Goal: Task Accomplishment & Management: Manage account settings

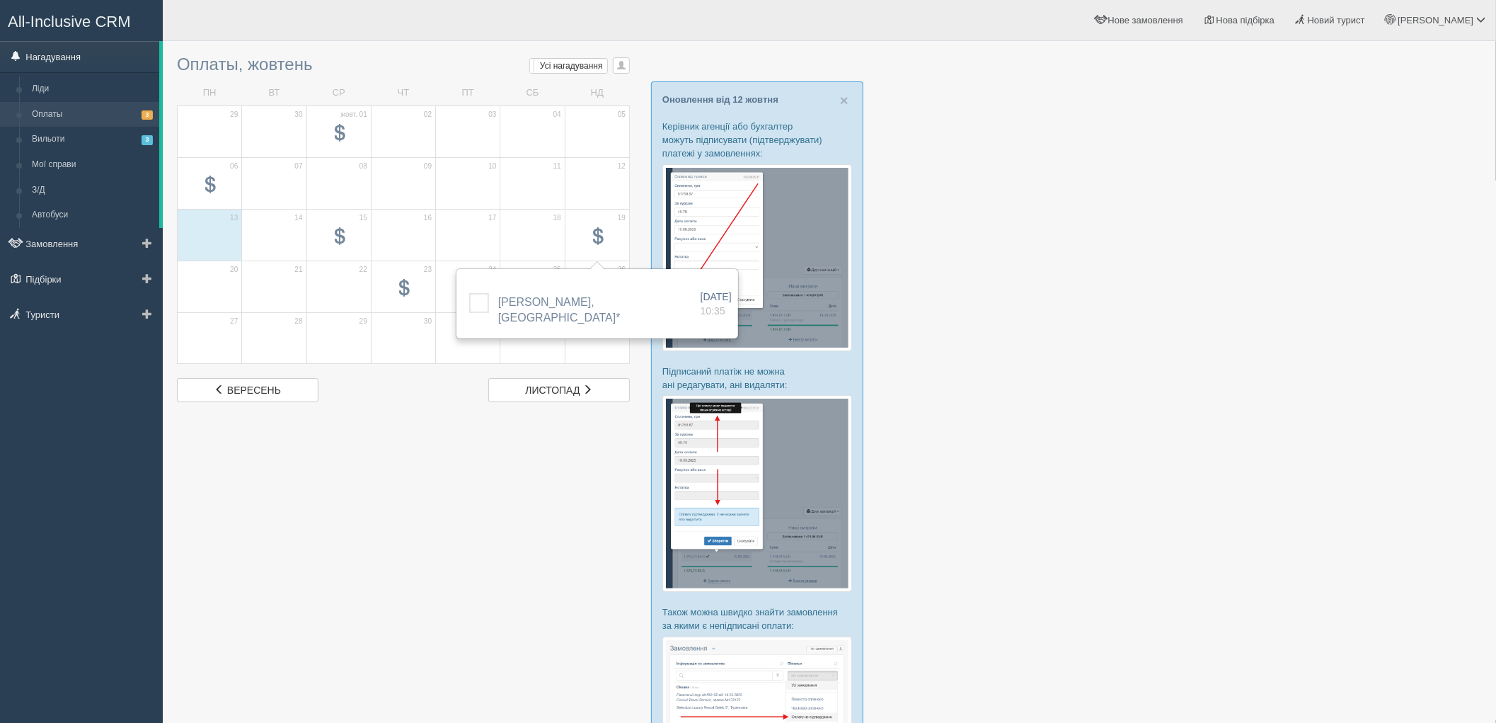
click at [47, 55] on link "Нагадування" at bounding box center [79, 56] width 159 height 31
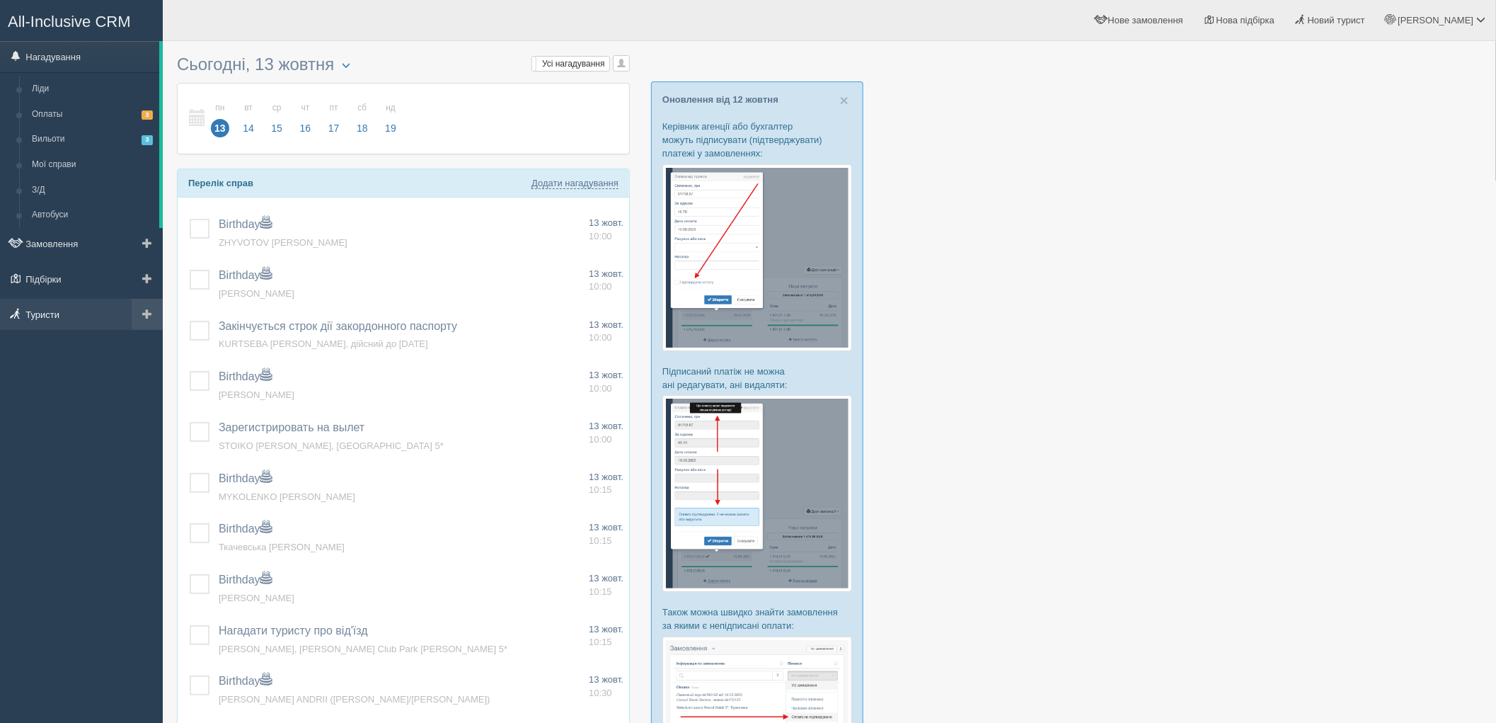
click at [29, 319] on link "Туристи" at bounding box center [81, 314] width 163 height 31
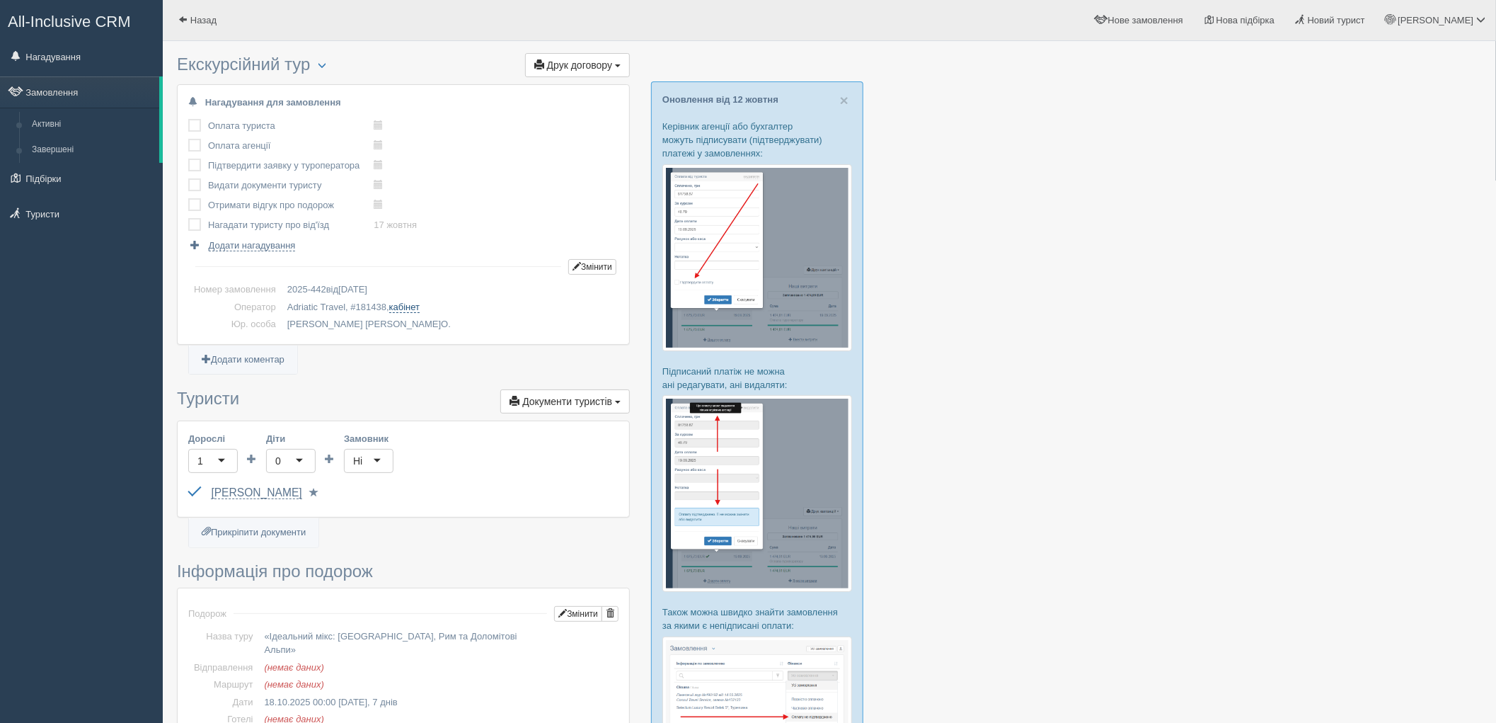
click at [408, 307] on link "кабінет" at bounding box center [404, 306] width 30 height 11
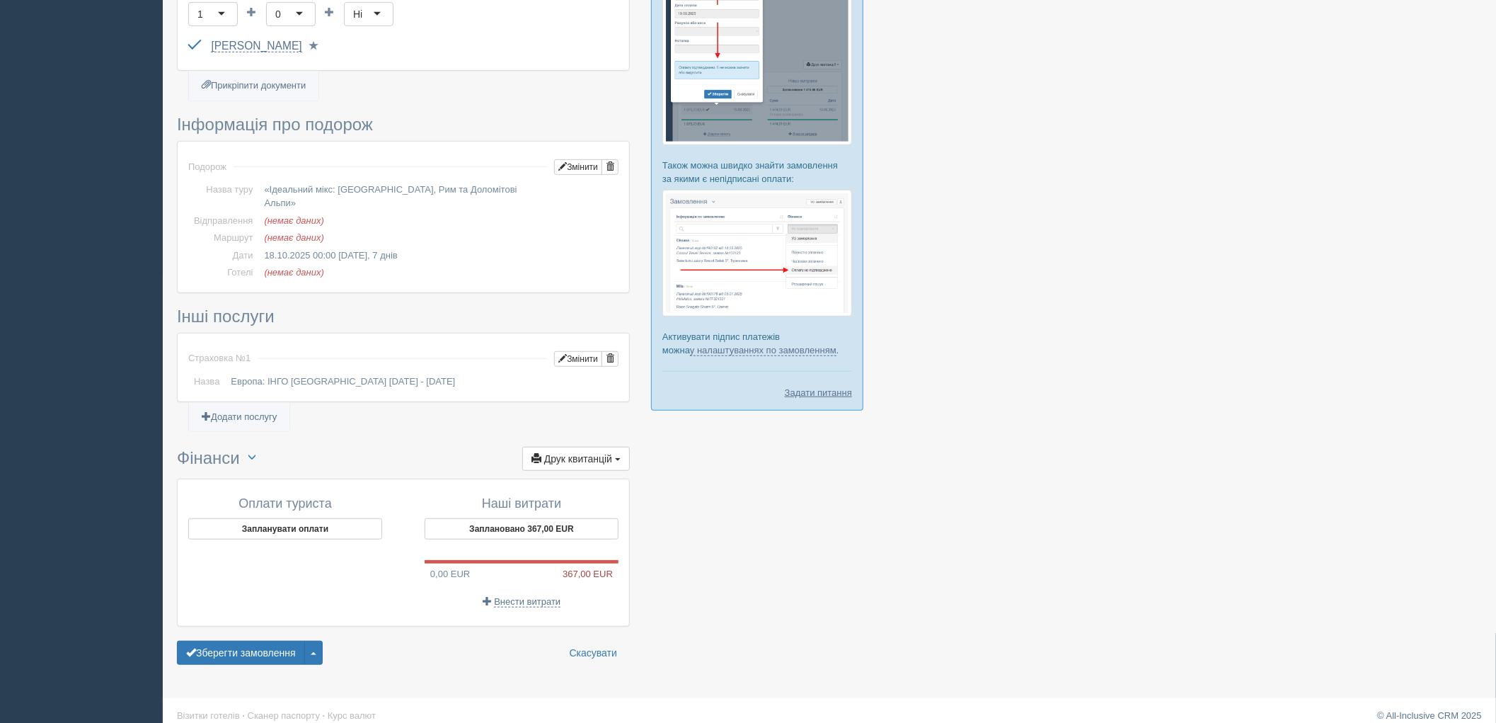
scroll to position [448, 0]
click at [319, 644] on button "button" at bounding box center [313, 651] width 18 height 24
click at [403, 639] on div "Зберегти замовлення Завершити замовлення Активувати замовлення Анулювати замовл…" at bounding box center [403, 651] width 453 height 24
drag, startPoint x: 222, startPoint y: 640, endPoint x: 277, endPoint y: 640, distance: 55.2
click at [223, 640] on button "Зберегти замовлення" at bounding box center [241, 651] width 128 height 24
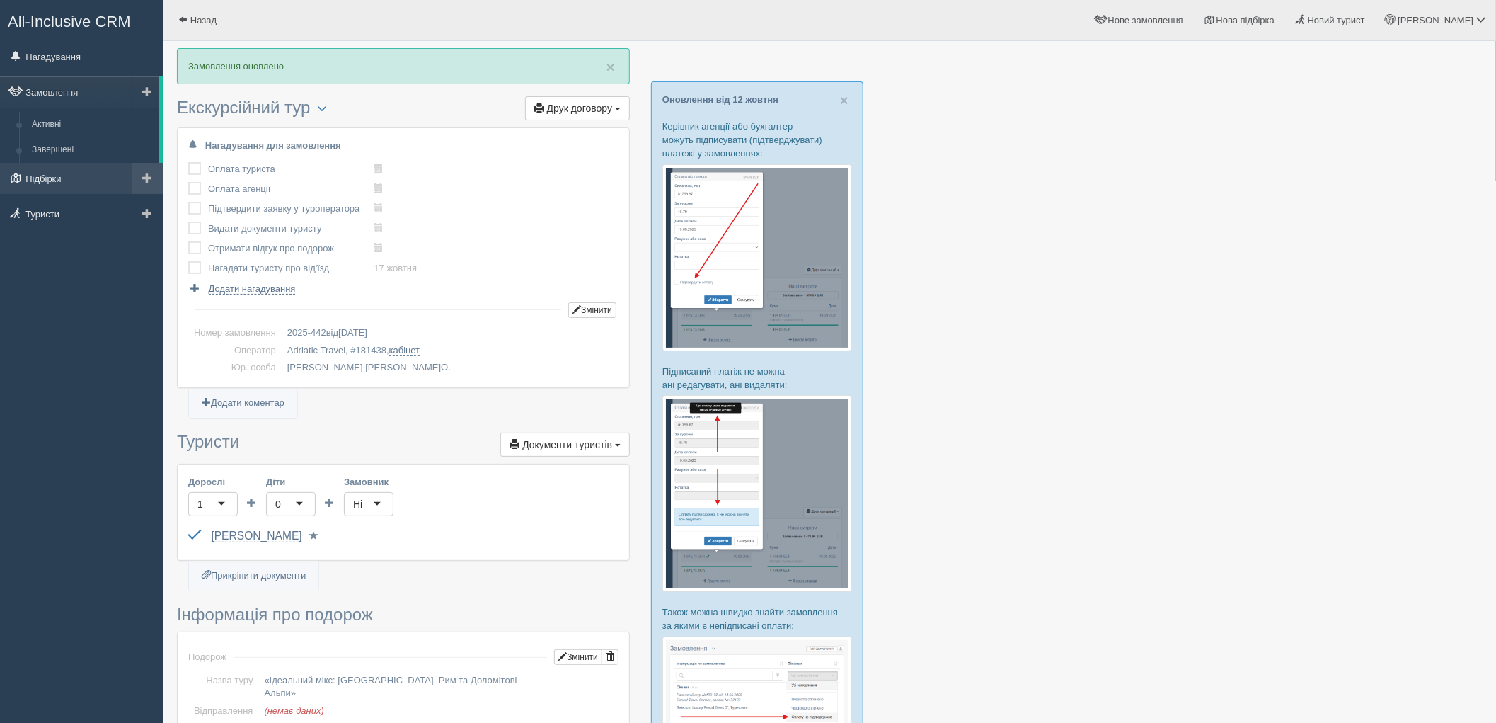
click at [71, 175] on link "Підбірки" at bounding box center [81, 178] width 163 height 31
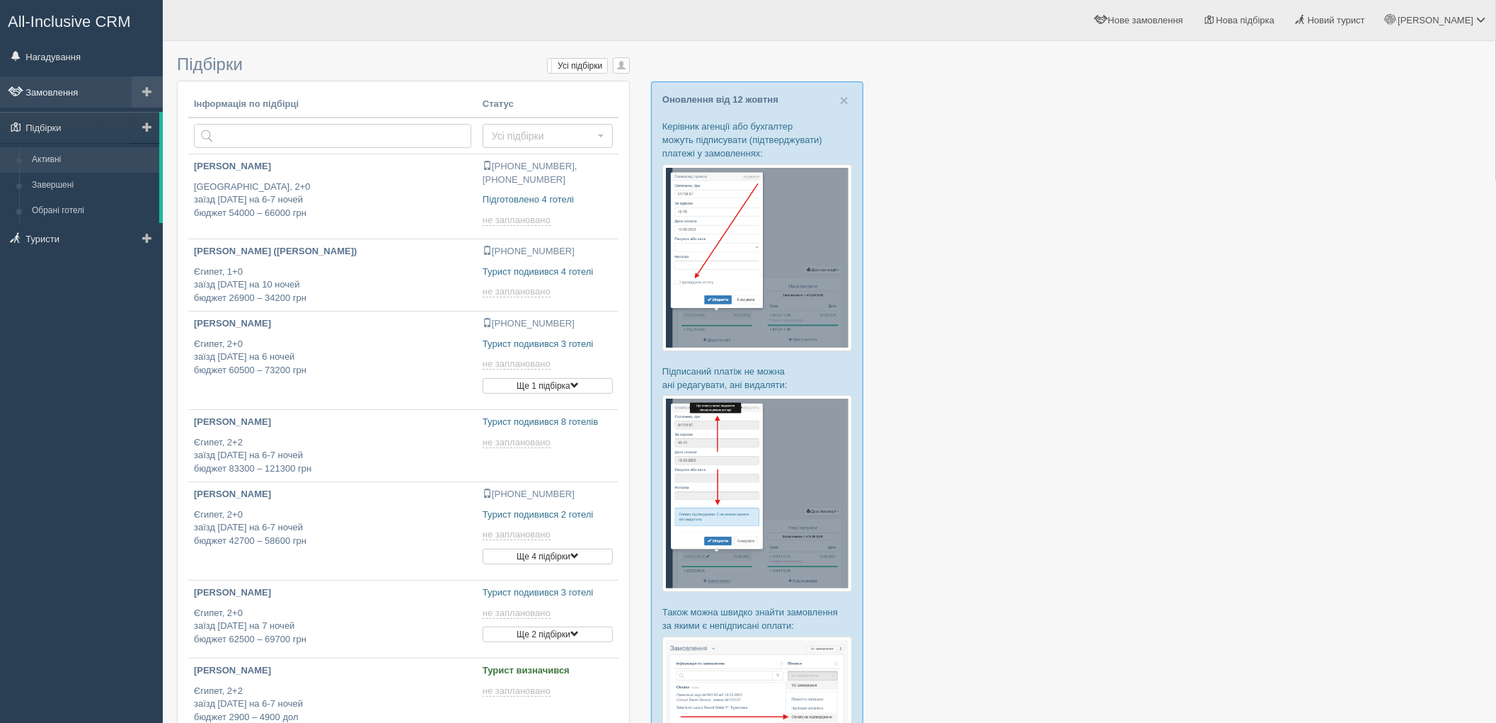
click at [65, 97] on link "Замовлення" at bounding box center [81, 91] width 163 height 31
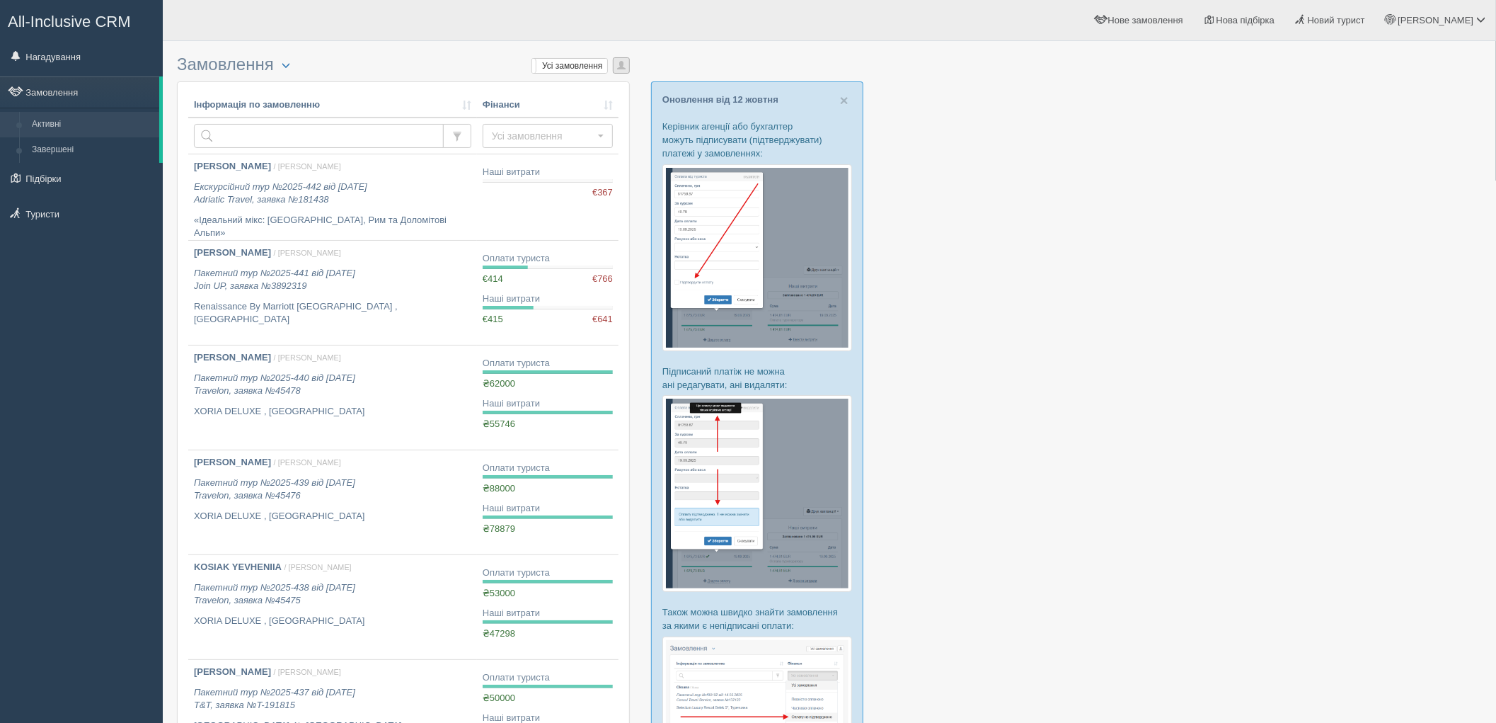
click at [617, 68] on span "button" at bounding box center [621, 65] width 8 height 8
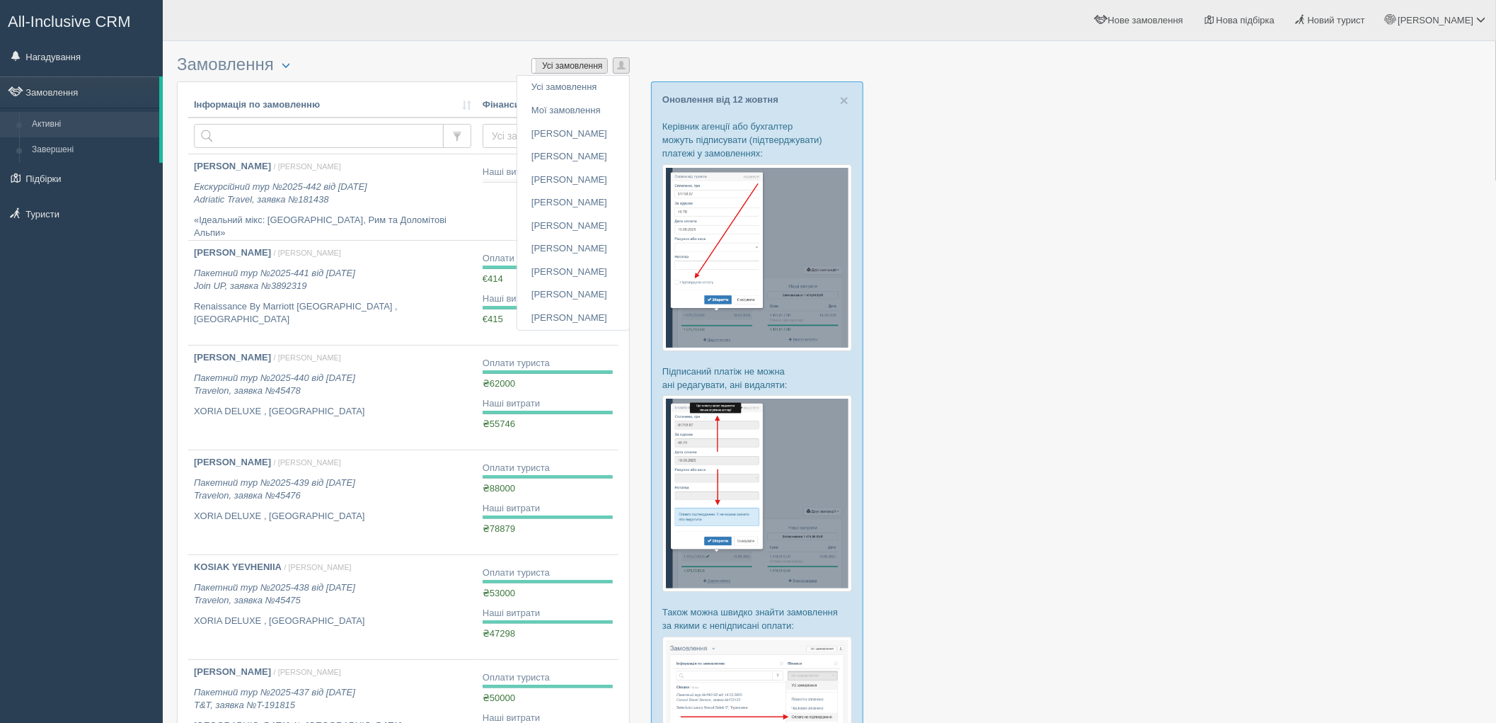
click at [587, 64] on label "Усі замовлення" at bounding box center [569, 66] width 75 height 14
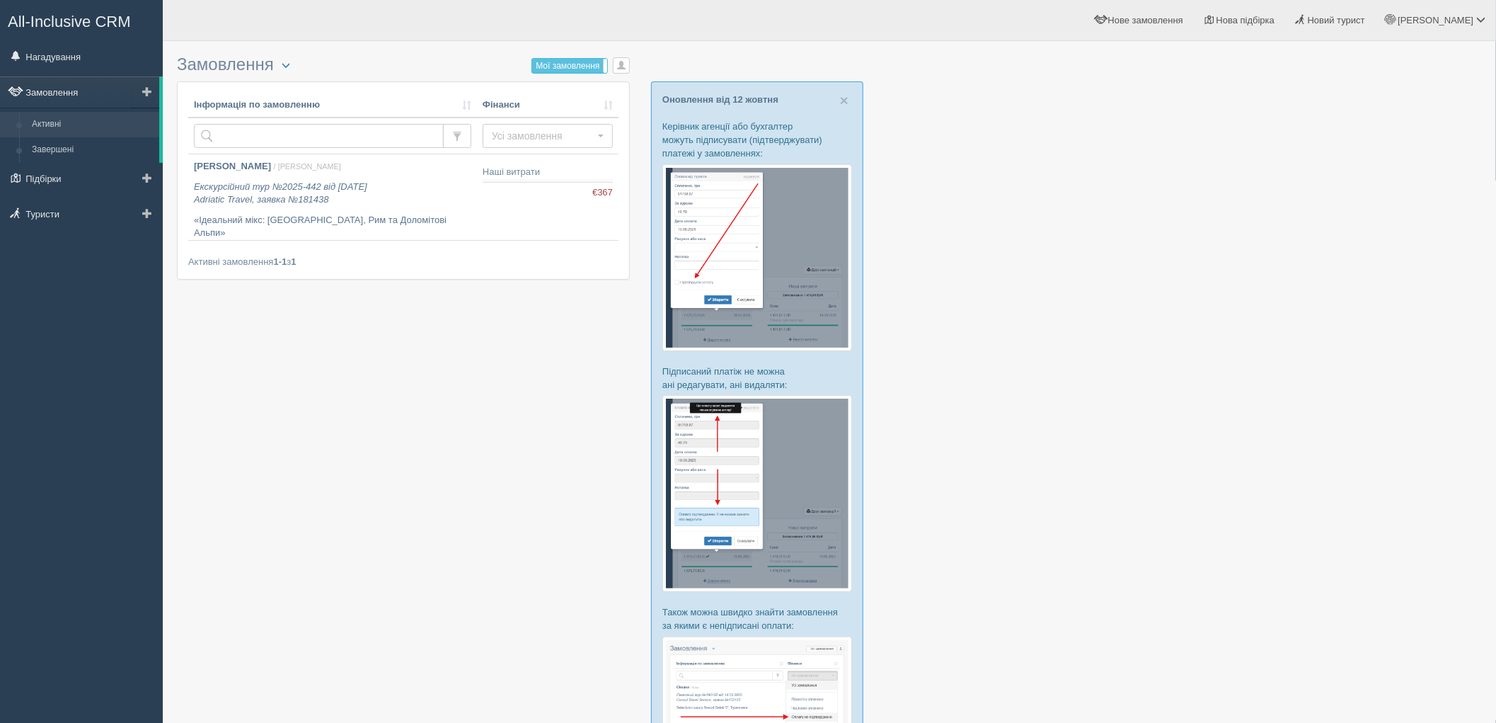
click at [27, 91] on link "Замовлення" at bounding box center [79, 91] width 159 height 31
